Goal: Transaction & Acquisition: Book appointment/travel/reservation

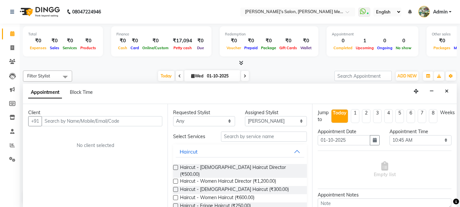
select select "7817"
select select "645"
select select "tentative"
click at [174, 179] on label at bounding box center [175, 181] width 5 height 5
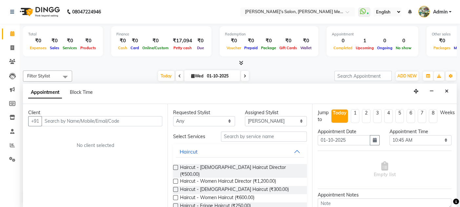
click at [174, 180] on input "checkbox" at bounding box center [175, 182] width 4 height 4
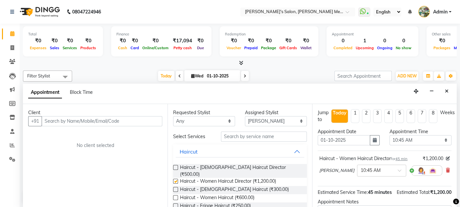
checkbox input "false"
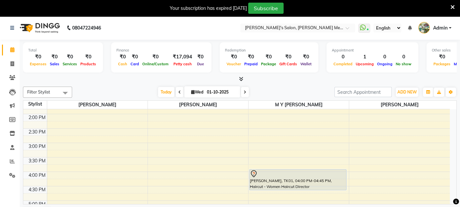
scroll to position [169, 0]
click at [271, 157] on div "8:00 AM 8:30 AM 9:00 AM 9:30 AM 10:00 AM 10:30 AM 11:00 AM 11:30 AM 12:00 PM 12…" at bounding box center [236, 157] width 427 height 433
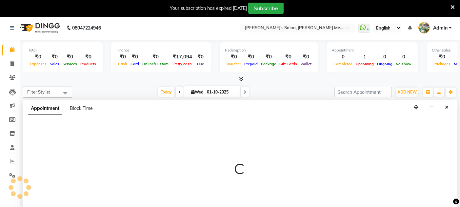
select select "7819"
select select "930"
select select "tentative"
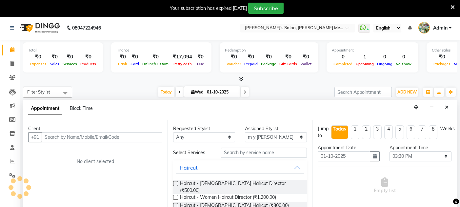
scroll to position [16, 0]
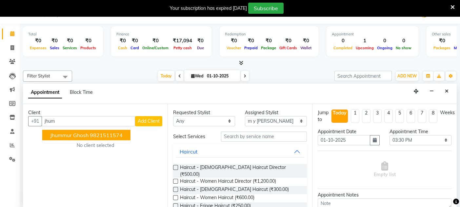
click at [117, 137] on ngb-highlight "9821511574" at bounding box center [106, 135] width 33 height 7
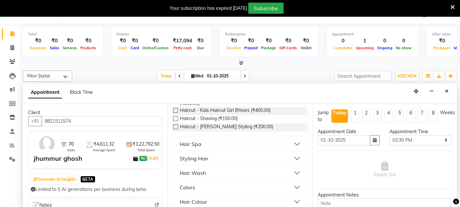
scroll to position [118, 0]
type input "9821511574"
click at [186, 183] on div "Colors" at bounding box center [187, 187] width 15 height 8
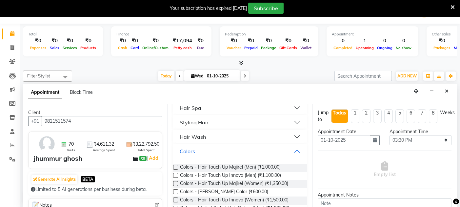
scroll to position [154, 0]
click at [175, 180] on label at bounding box center [175, 182] width 5 height 5
click at [175, 181] on input "checkbox" at bounding box center [175, 183] width 4 height 4
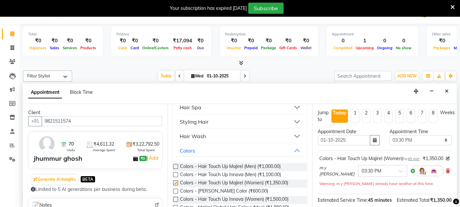
checkbox input "false"
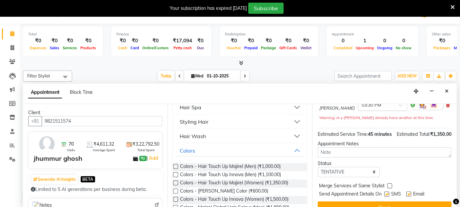
scroll to position [89, 0]
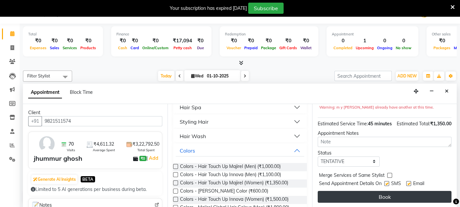
click at [359, 199] on button "Book" at bounding box center [385, 197] width 134 height 12
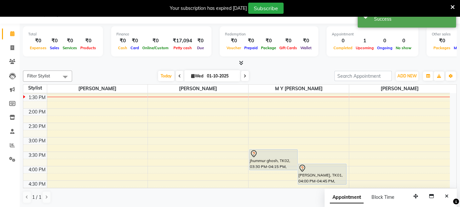
scroll to position [0, 0]
